Goal: Navigation & Orientation: Understand site structure

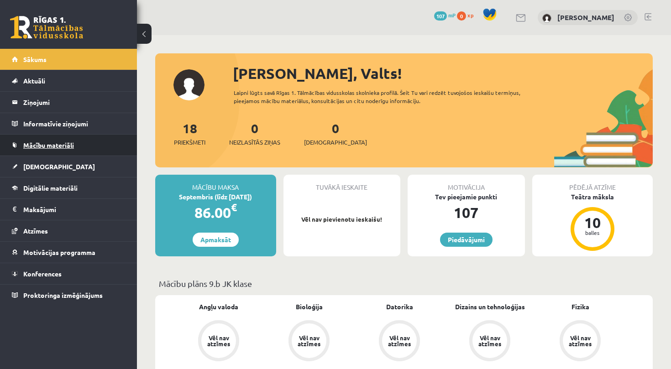
click at [87, 141] on link "Mācību materiāli" at bounding box center [69, 145] width 114 height 21
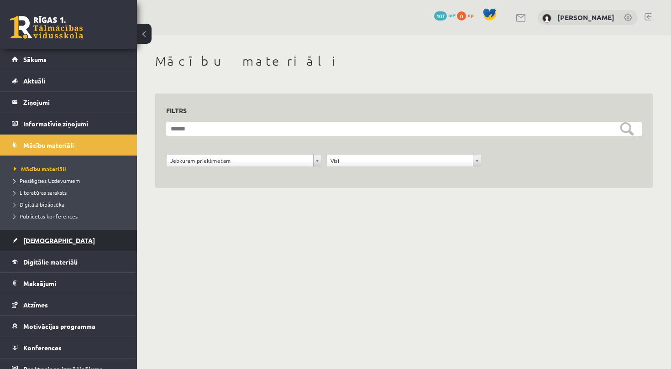
click at [78, 245] on link "[DEMOGRAPHIC_DATA]" at bounding box center [69, 240] width 114 height 21
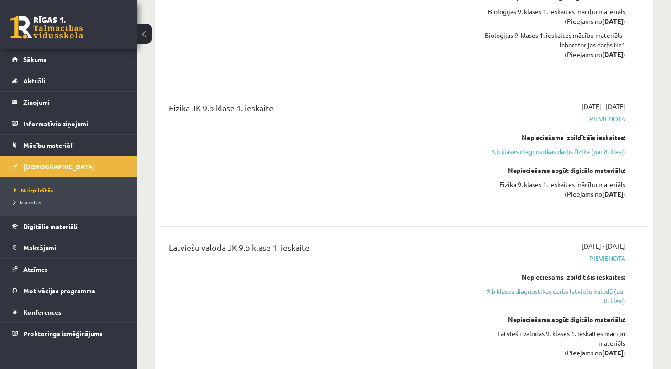
scroll to position [627, 0]
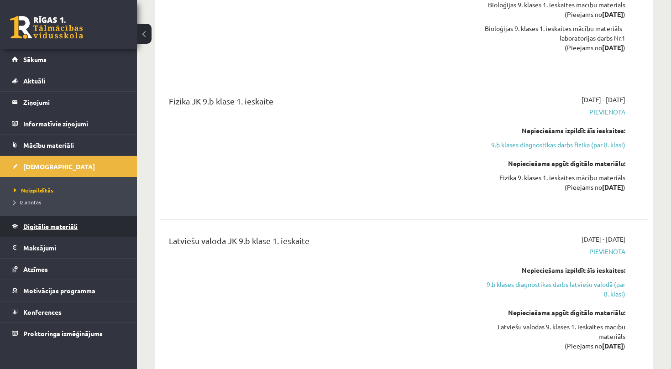
click at [77, 224] on span "Digitālie materiāli" at bounding box center [50, 226] width 54 height 8
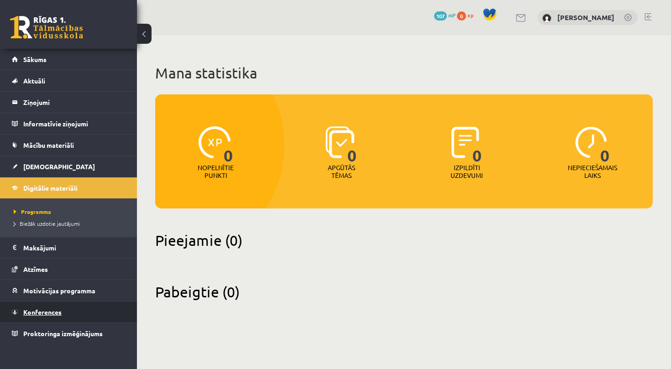
click at [59, 310] on span "Konferences" at bounding box center [42, 312] width 38 height 8
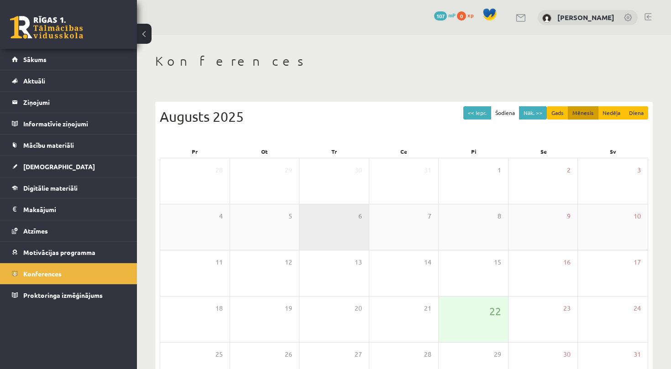
scroll to position [67, 0]
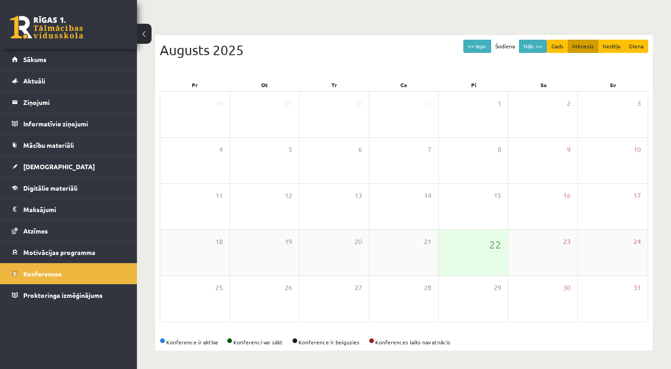
click at [475, 250] on div "22" at bounding box center [472, 253] width 69 height 46
click at [81, 292] on span "Proktoringa izmēģinājums" at bounding box center [62, 295] width 79 height 8
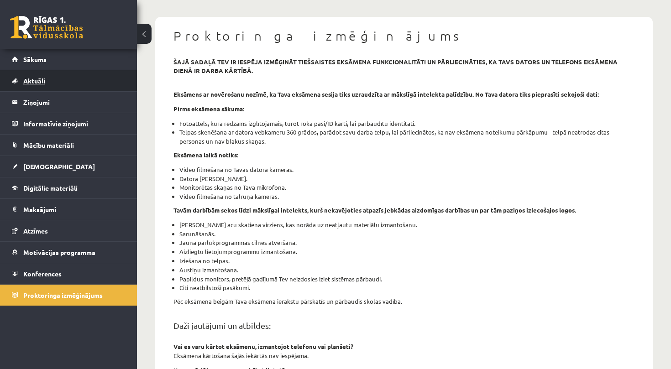
click at [53, 85] on link "Aktuāli" at bounding box center [69, 80] width 114 height 21
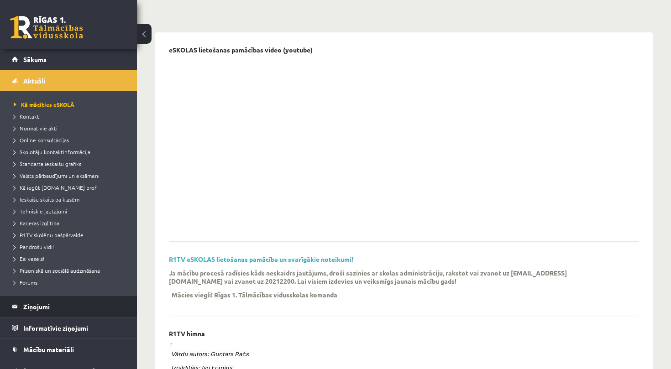
click at [48, 312] on legend "Ziņojumi 0" at bounding box center [74, 306] width 102 height 21
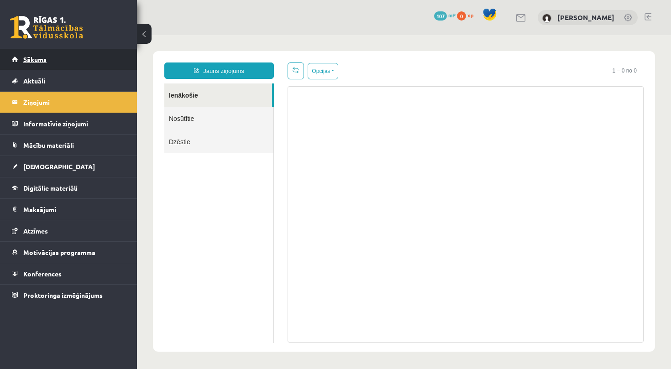
click at [63, 58] on link "Sākums" at bounding box center [69, 59] width 114 height 21
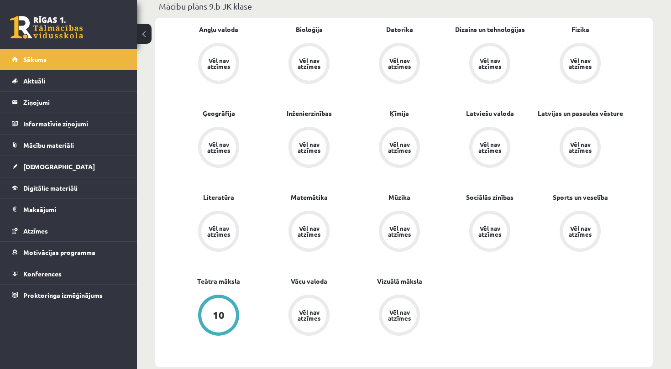
scroll to position [277, 0]
click at [310, 316] on div "Vēl nav atzīmes" at bounding box center [309, 316] width 26 height 12
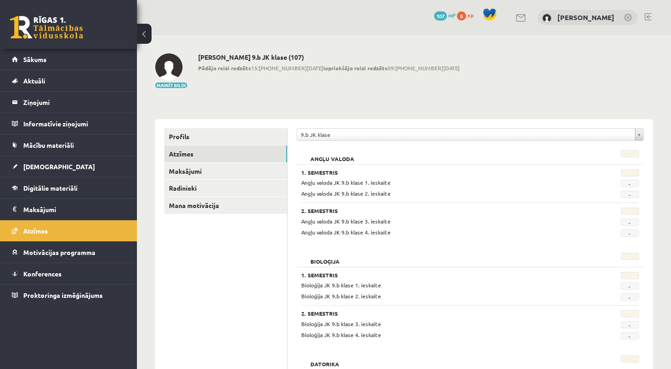
scroll to position [71, 0]
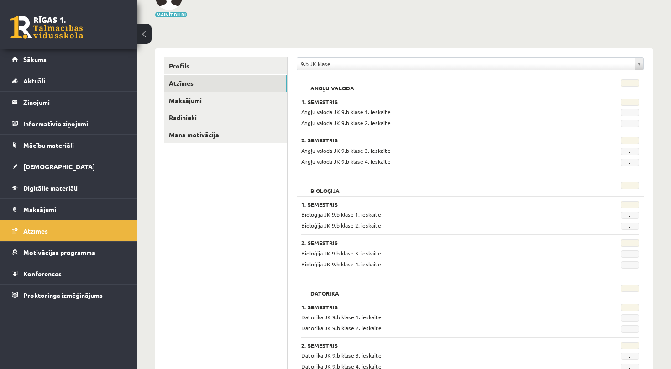
click at [632, 112] on span "-" at bounding box center [629, 112] width 18 height 7
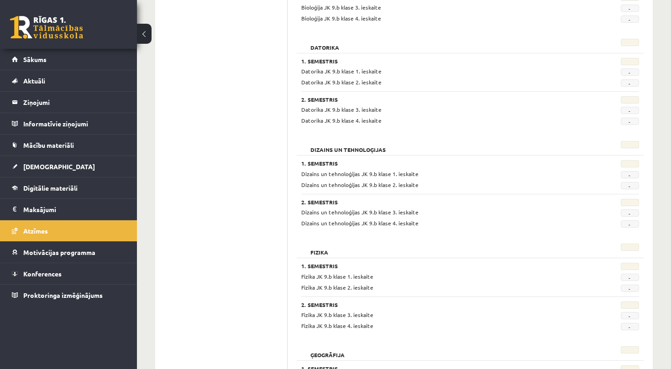
scroll to position [0, 0]
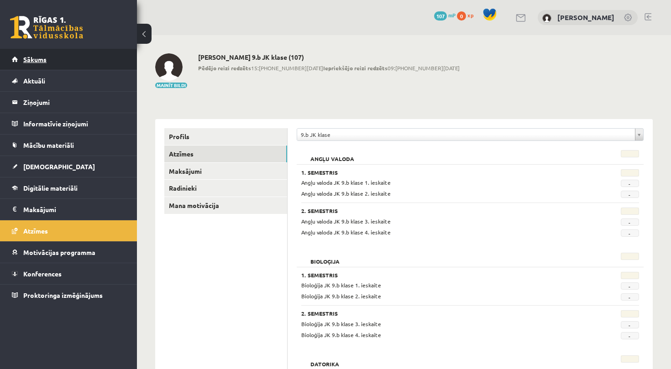
click at [65, 58] on link "Sākums" at bounding box center [69, 59] width 114 height 21
